Goal: Transaction & Acquisition: Purchase product/service

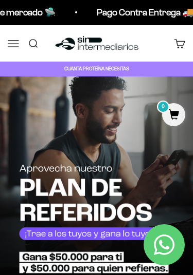
click at [14, 43] on button "Menú" at bounding box center [13, 42] width 11 height 11
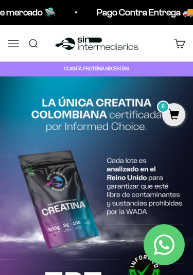
click at [0, 0] on span "Comprar" at bounding box center [0, 0] width 0 height 0
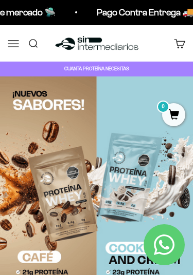
click at [15, 42] on button "Menú" at bounding box center [13, 42] width 11 height 11
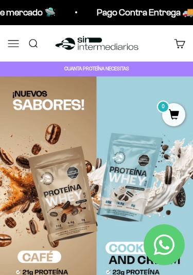
click at [0, 0] on span "Comprar" at bounding box center [0, 0] width 0 height 0
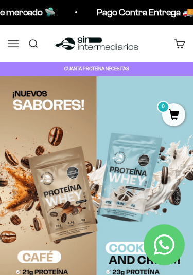
click at [0, 0] on span "Proteínas" at bounding box center [0, 0] width 0 height 0
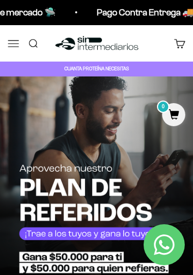
click at [0, 0] on span "Vegan" at bounding box center [0, 0] width 0 height 0
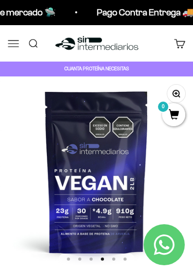
click at [9, 38] on button "Menú" at bounding box center [13, 42] width 11 height 11
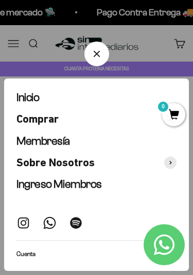
click at [18, 121] on span "Comprar" at bounding box center [37, 118] width 42 height 13
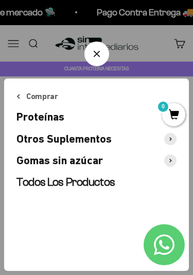
click at [172, 139] on span at bounding box center [170, 139] width 12 height 12
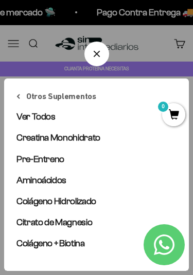
click at [25, 159] on span "Pre-Entreno" at bounding box center [40, 159] width 48 height 10
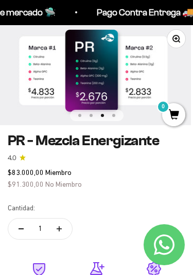
scroll to position [0, 387]
